Goal: Task Accomplishment & Management: Complete application form

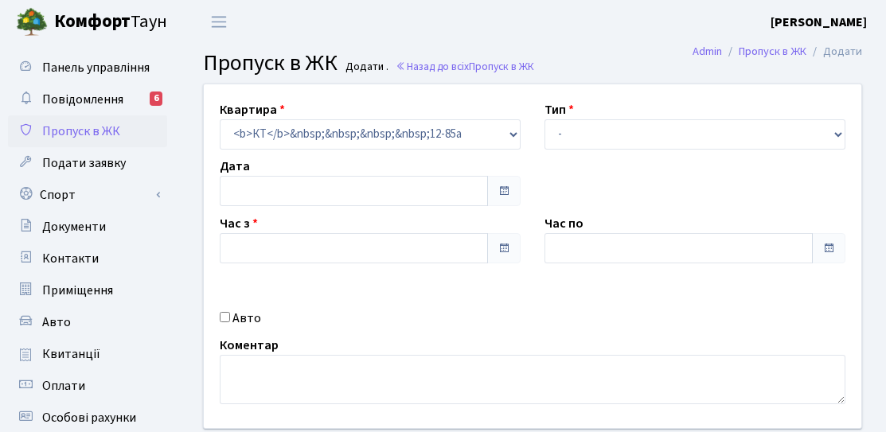
type input "[DATE]"
type input "18:45"
type input "19:45"
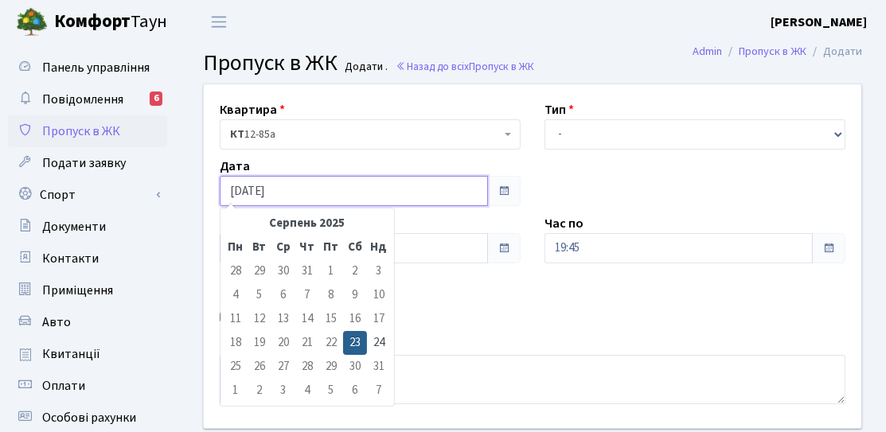
click at [282, 201] on input "[DATE]" at bounding box center [354, 191] width 268 height 30
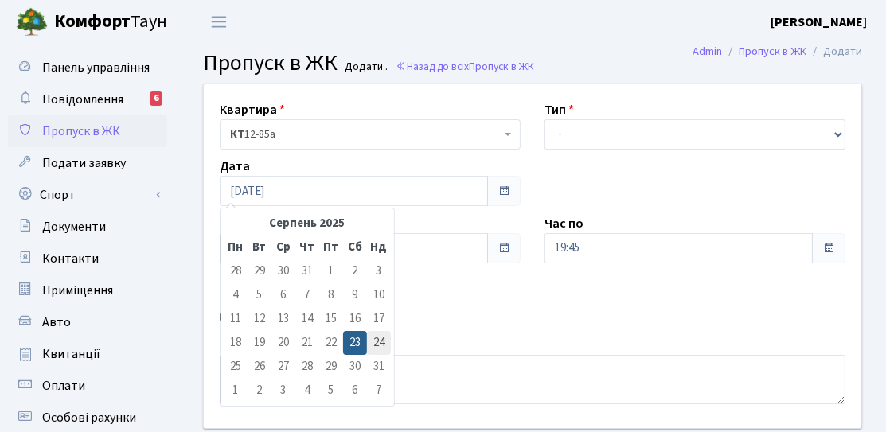
click at [380, 334] on td "24" at bounding box center [379, 343] width 24 height 24
type input "[DATE]"
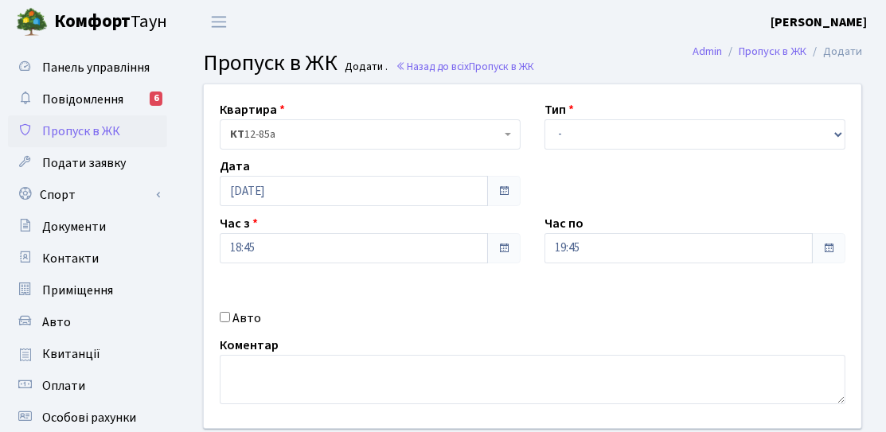
click at [324, 267] on div "Квартира <b>КТ</b>&nbsp;&nbsp;&nbsp;&nbsp;12-85а КТ 12-85а Тип - Доставка Таксі…" at bounding box center [532, 256] width 681 height 344
click at [321, 258] on input "18:45" at bounding box center [354, 248] width 268 height 30
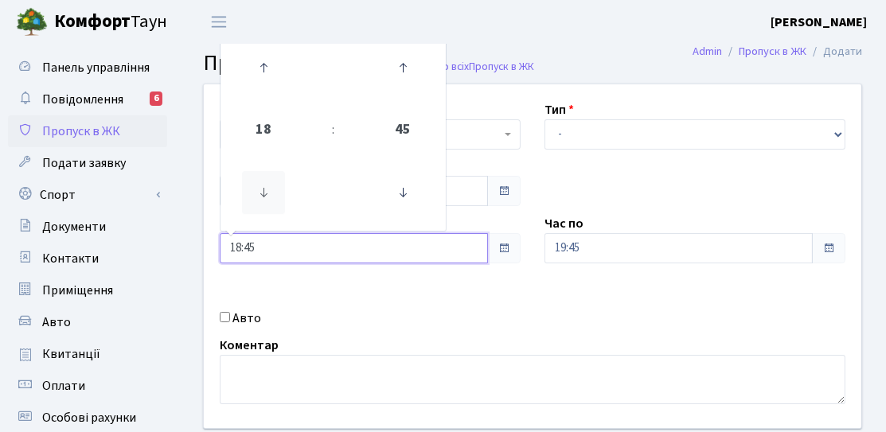
click at [267, 189] on icon at bounding box center [263, 192] width 43 height 43
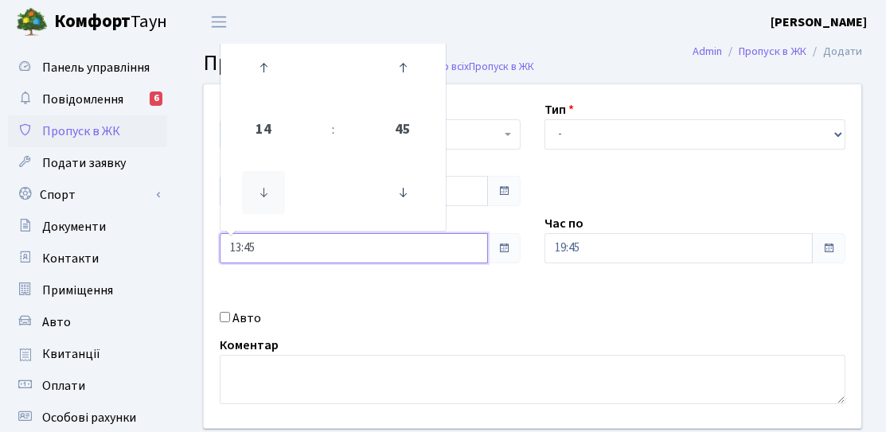
click at [267, 189] on icon at bounding box center [263, 192] width 43 height 43
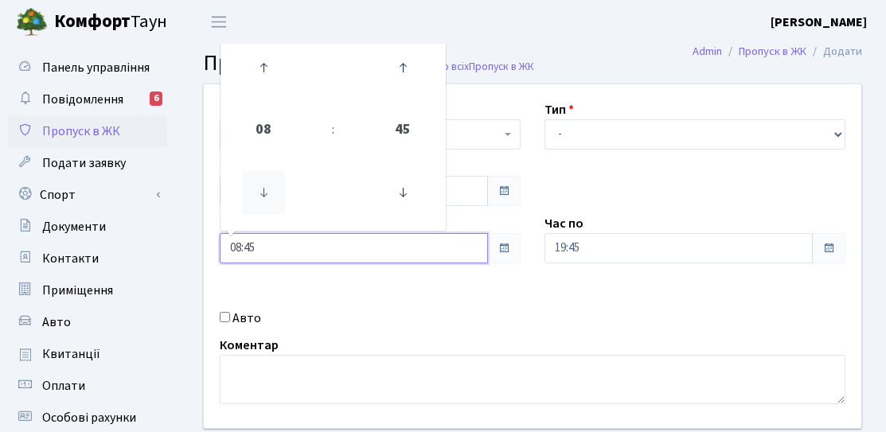
click at [267, 189] on icon at bounding box center [263, 192] width 43 height 43
click at [397, 204] on icon at bounding box center [402, 192] width 43 height 43
click at [396, 197] on icon at bounding box center [402, 192] width 43 height 43
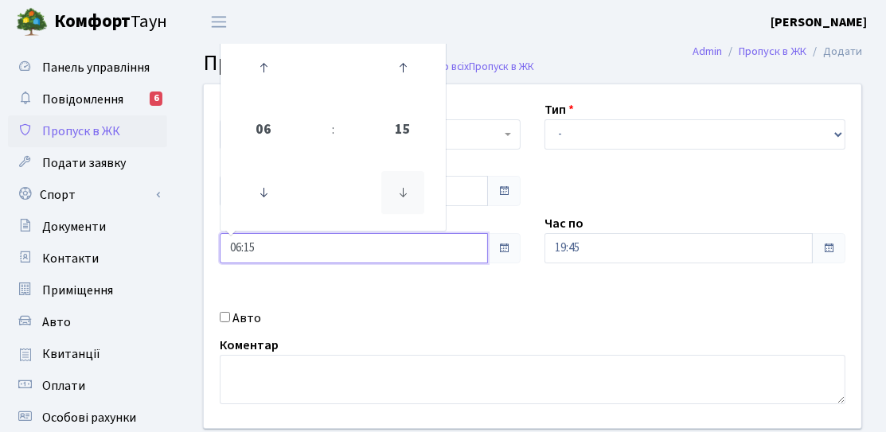
type input "06:00"
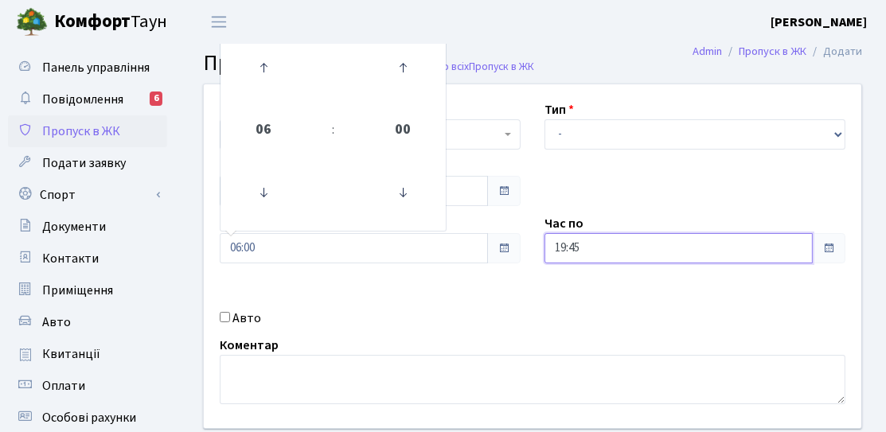
click at [587, 255] on input "19:45" at bounding box center [678, 248] width 268 height 30
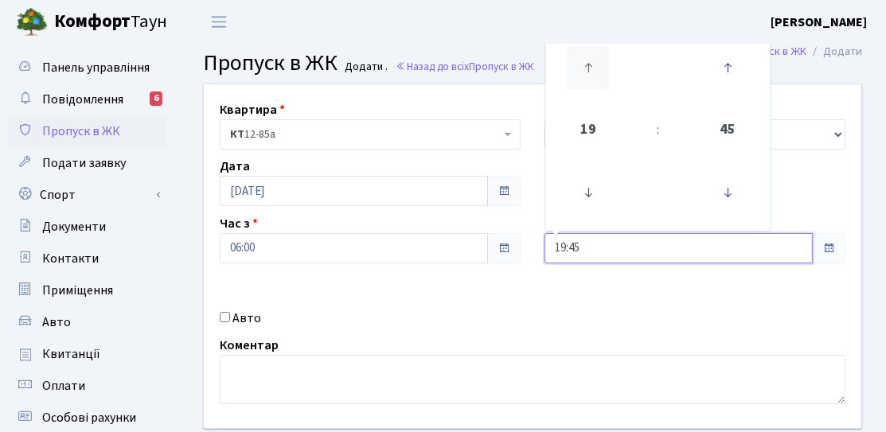
click at [583, 73] on icon at bounding box center [588, 67] width 43 height 43
click at [719, 201] on icon at bounding box center [727, 192] width 43 height 43
click at [733, 205] on icon at bounding box center [727, 192] width 43 height 43
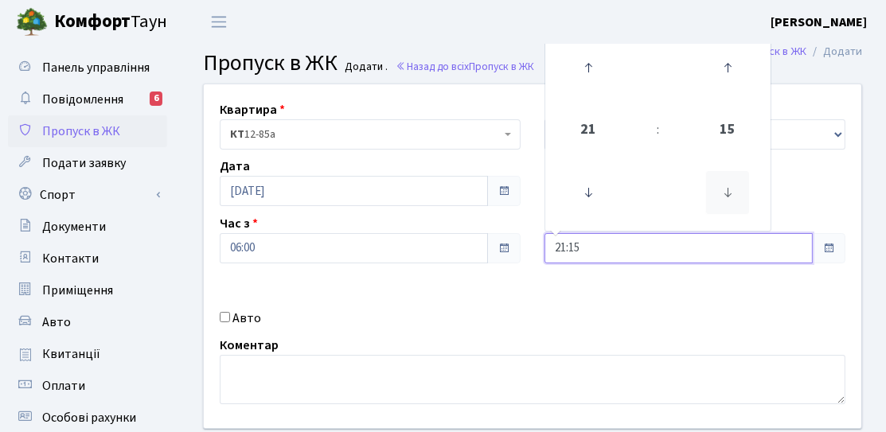
type input "21:00"
click at [466, 281] on div "Квартира <b>КТ</b>&nbsp;&nbsp;&nbsp;&nbsp;12-85а КТ 12-85а Тип - Доставка Таксі…" at bounding box center [532, 256] width 681 height 344
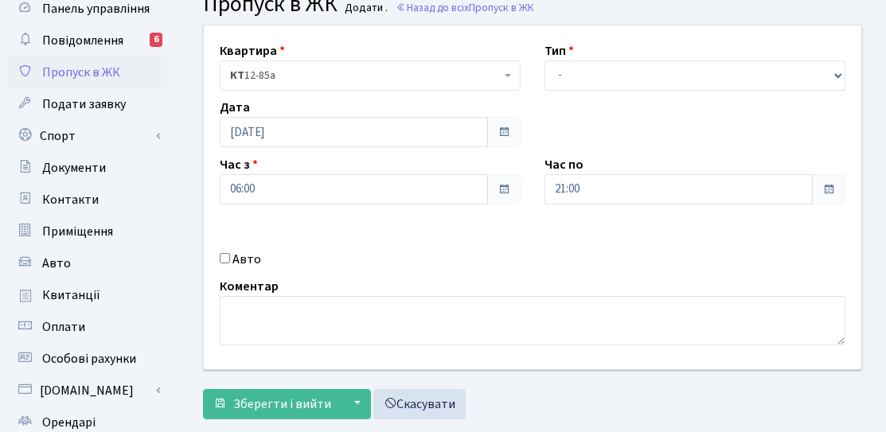
scroll to position [80, 0]
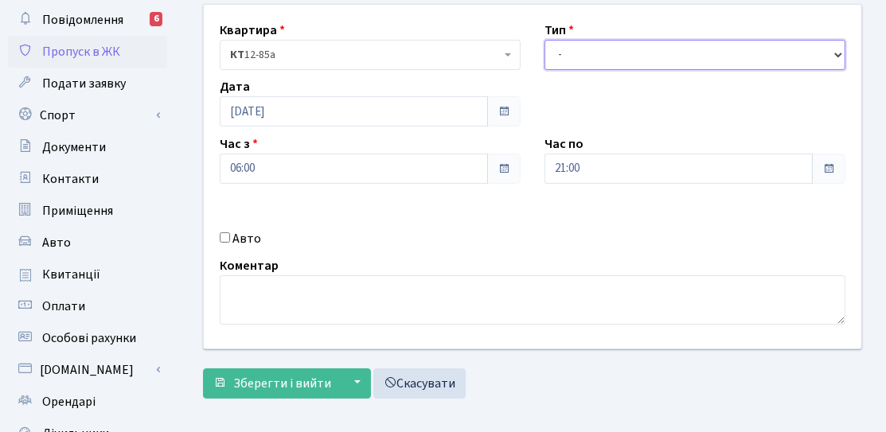
click at [586, 60] on select "- Доставка Таксі Гості Сервіс" at bounding box center [694, 55] width 301 height 30
select select "3"
click at [544, 40] on select "- Доставка Таксі Гості Сервіс" at bounding box center [694, 55] width 301 height 30
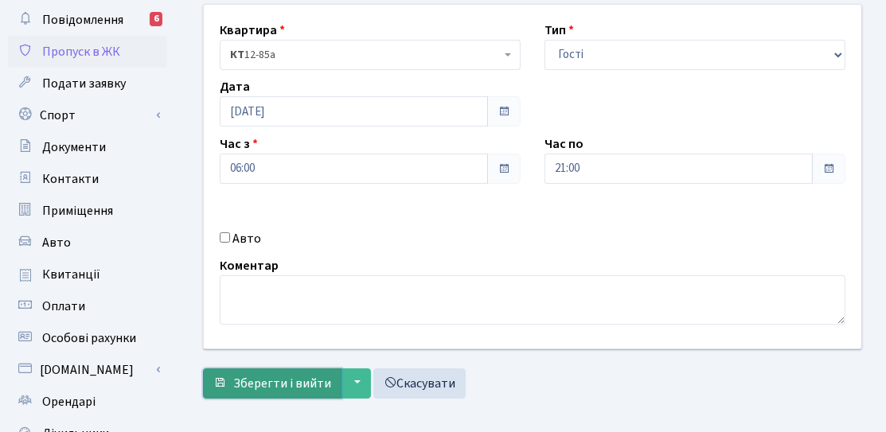
click at [296, 377] on span "Зберегти і вийти" at bounding box center [282, 384] width 98 height 18
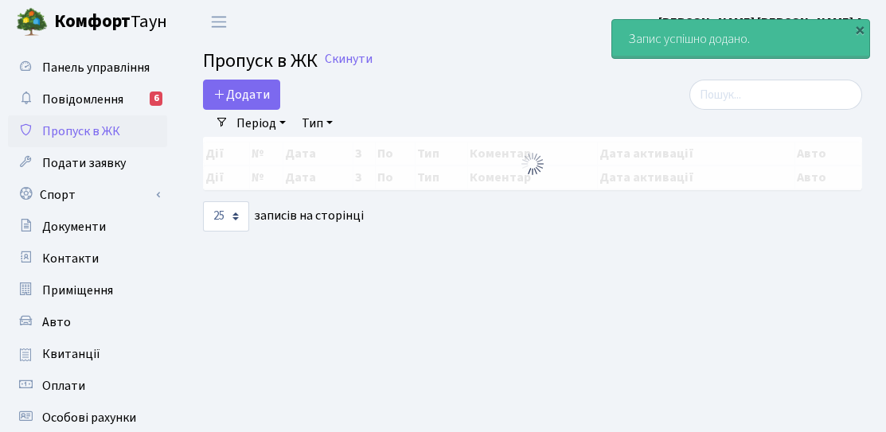
select select "25"
